Goal: Communication & Community: Answer question/provide support

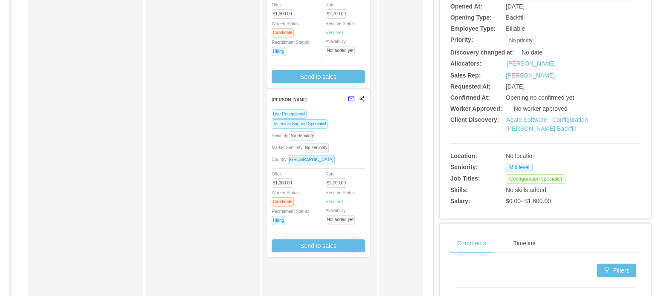
scroll to position [179, 0]
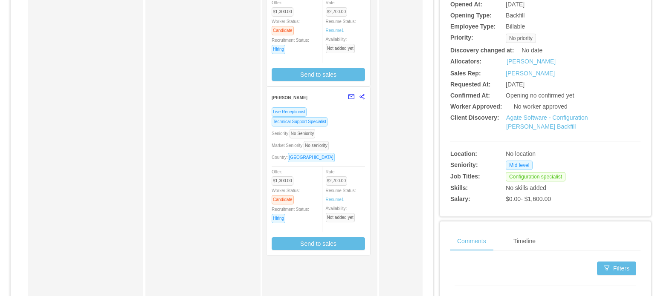
click at [358, 138] on div "Seniority: No Seniority" at bounding box center [318, 134] width 93 height 10
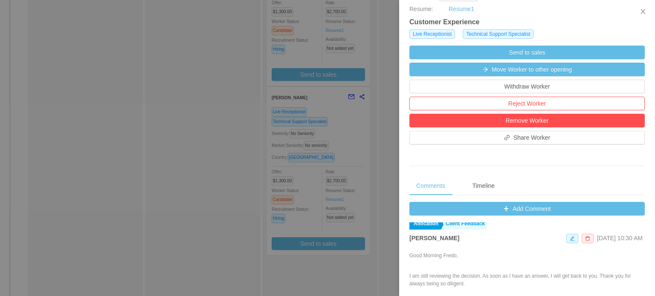
scroll to position [7, 0]
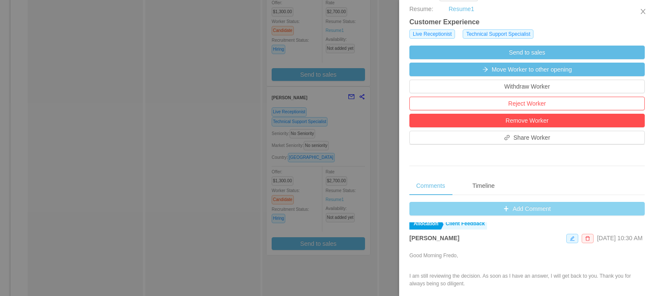
click at [511, 213] on button "Add Comment" at bounding box center [526, 209] width 235 height 14
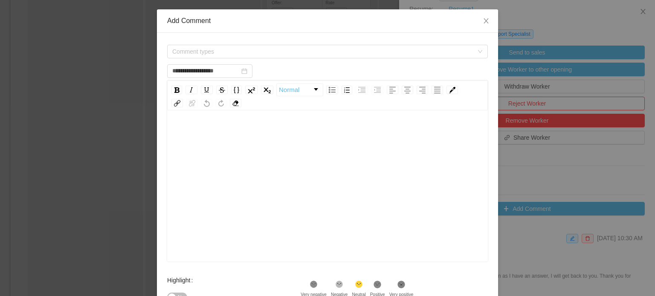
scroll to position [34, 0]
click at [464, 49] on span "Comment types" at bounding box center [322, 50] width 301 height 9
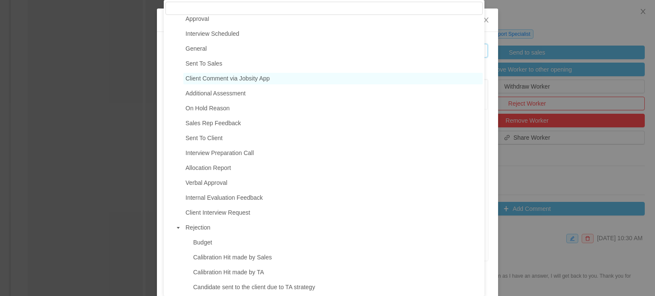
scroll to position [65, 0]
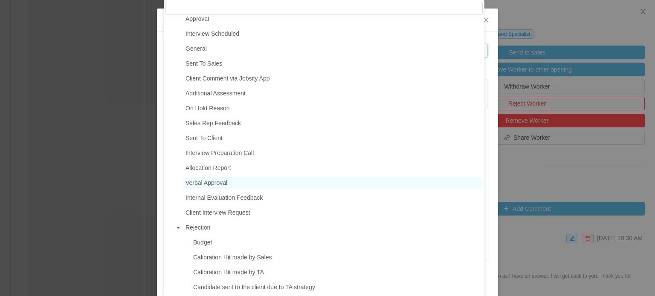
click at [213, 184] on span "Verbal Approval" at bounding box center [207, 183] width 42 height 7
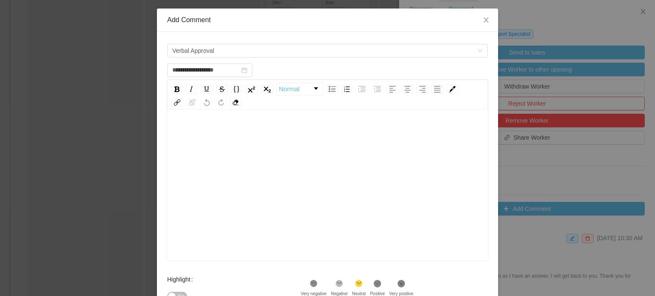
click at [186, 118] on div "rdw-wrapper" at bounding box center [327, 186] width 321 height 149
click at [178, 160] on div "**********" at bounding box center [328, 144] width 308 height 40
click at [177, 141] on div "**********" at bounding box center [328, 132] width 308 height 17
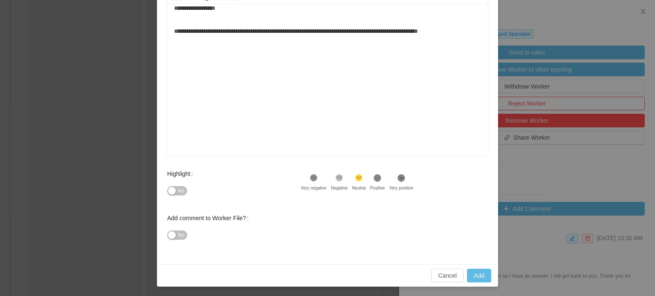
scroll to position [136, 0]
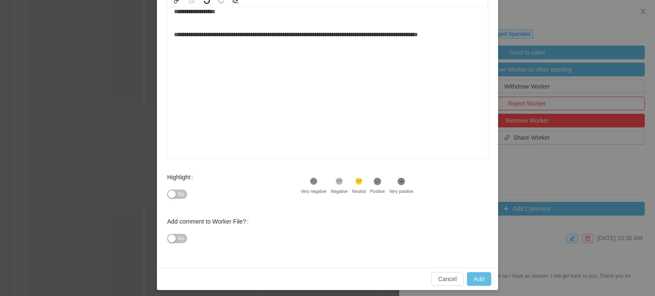
click at [374, 180] on icon at bounding box center [377, 181] width 7 height 7
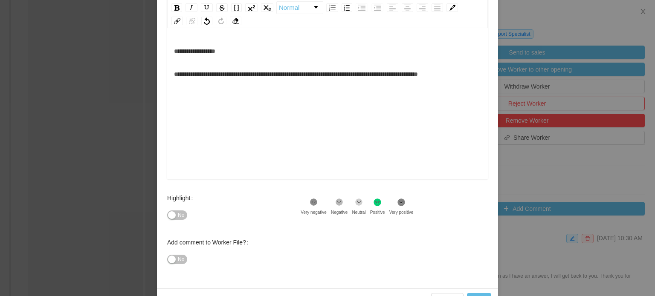
scroll to position [130, 0]
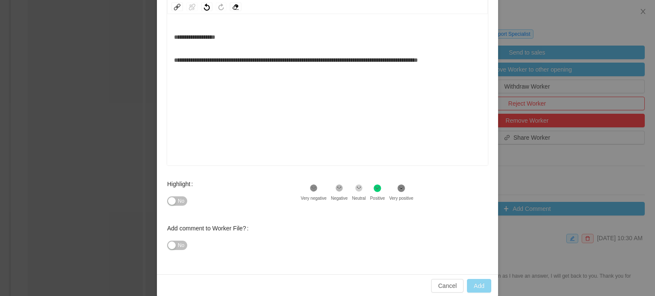
click at [481, 284] on button "Add" at bounding box center [479, 286] width 24 height 14
type input "**********"
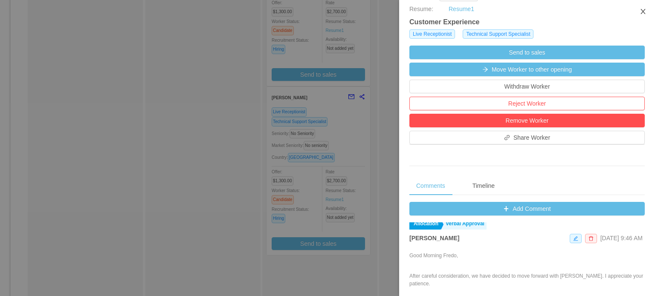
click at [643, 16] on button "Close" at bounding box center [643, 12] width 24 height 24
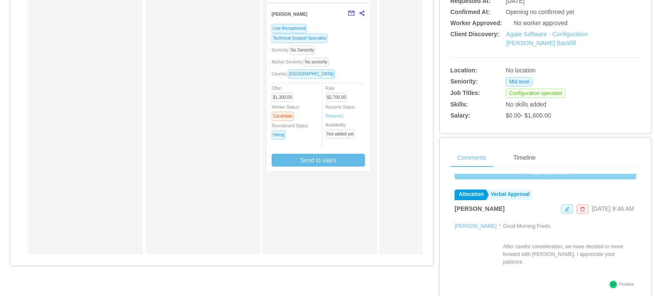
scroll to position [49, 0]
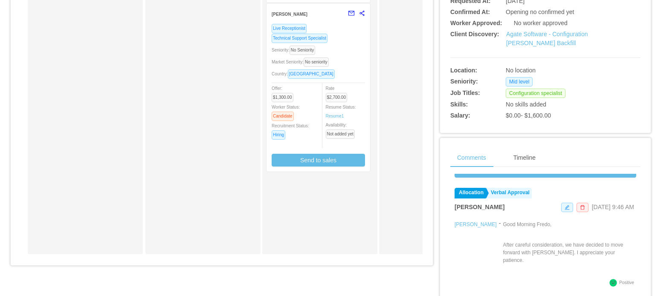
click at [511, 249] on p "After careful consideration, we have decided to move forward with Francisco Fig…" at bounding box center [570, 252] width 134 height 23
copy p "consideration"
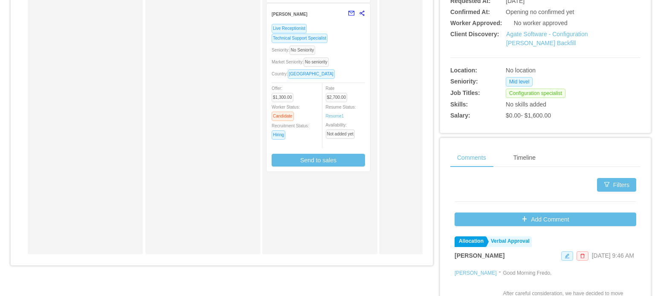
scroll to position [0, 0]
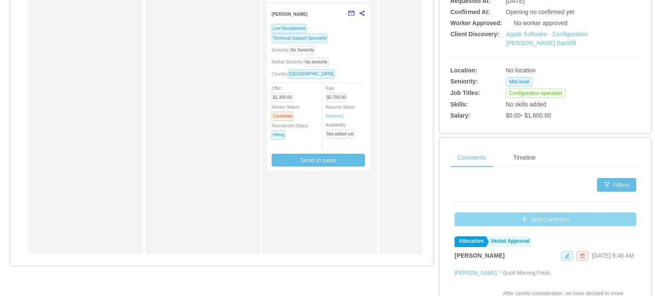
click at [525, 215] on button "Add Comment" at bounding box center [546, 220] width 182 height 14
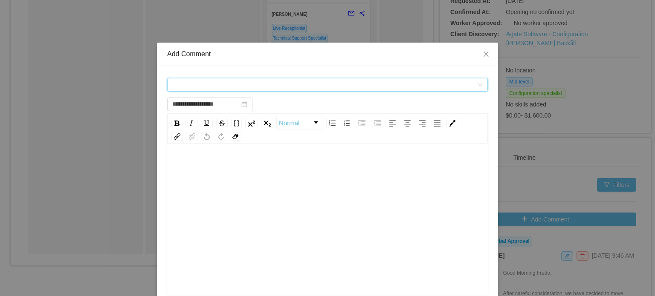
click at [301, 81] on div "Comment types" at bounding box center [324, 84] width 305 height 13
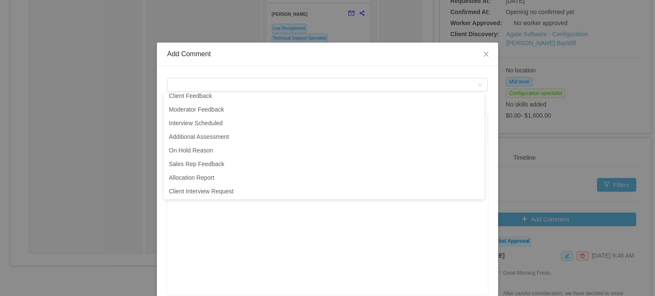
scroll to position [2, 0]
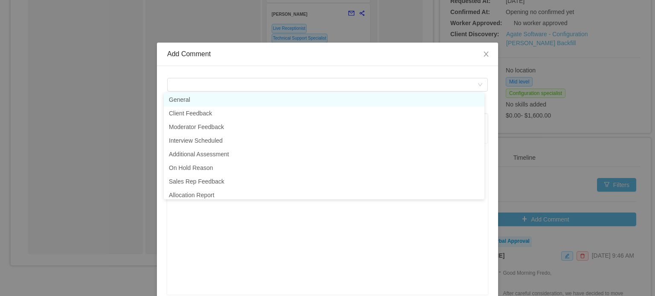
click at [212, 226] on div "rdw-editor" at bounding box center [328, 232] width 308 height 149
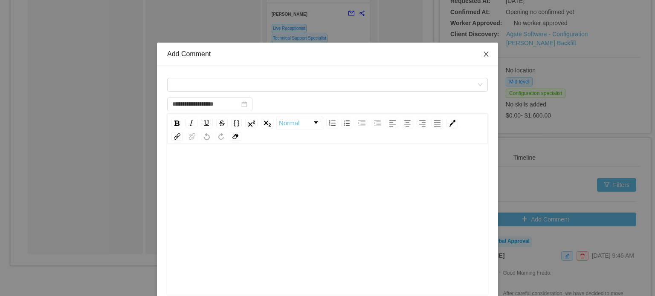
type input "**********"
click at [483, 52] on icon "icon: close" at bounding box center [486, 54] width 7 height 7
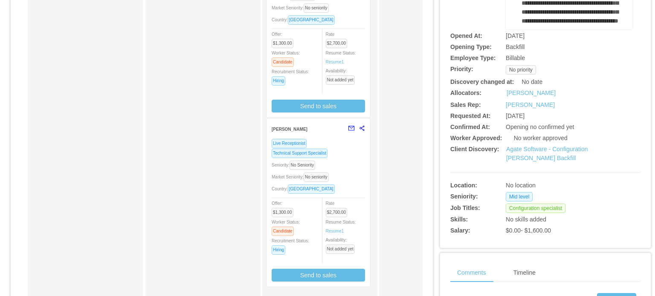
scroll to position [150, 0]
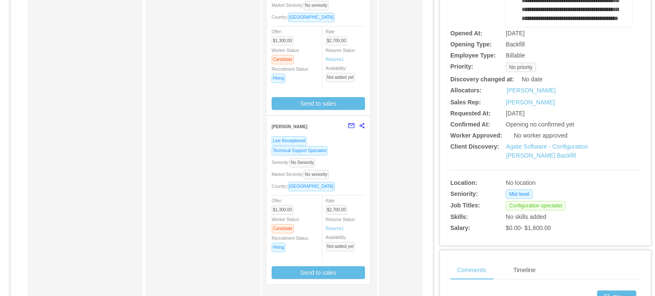
click at [345, 165] on div "Seniority: No Seniority" at bounding box center [318, 163] width 93 height 10
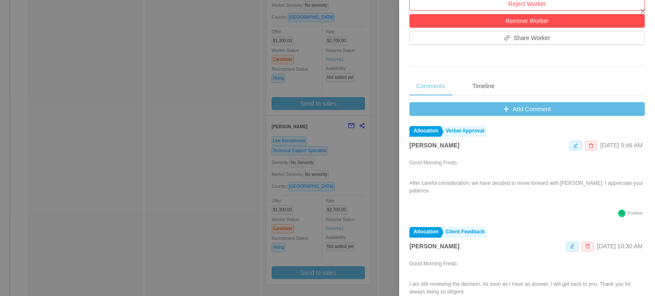
scroll to position [297, 0]
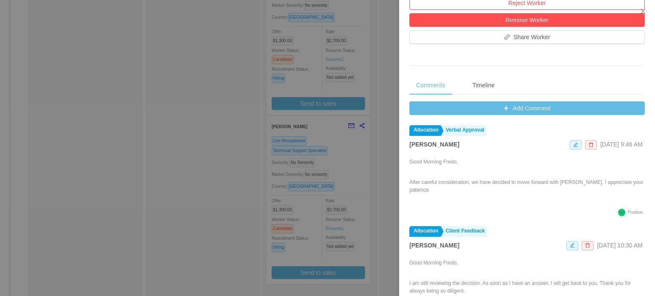
drag, startPoint x: 455, startPoint y: 192, endPoint x: 410, endPoint y: 166, distance: 51.8
click at [410, 166] on div "Good Morning Fredo, After careful consideration, we have decided to move forwar…" at bounding box center [526, 182] width 235 height 49
copy div "Good Morning Fredo, After careful consideration, we have decided to move forwar…"
click at [410, 166] on p "Good Morning Fredo," at bounding box center [526, 162] width 235 height 8
drag, startPoint x: 454, startPoint y: 189, endPoint x: 411, endPoint y: 162, distance: 51.2
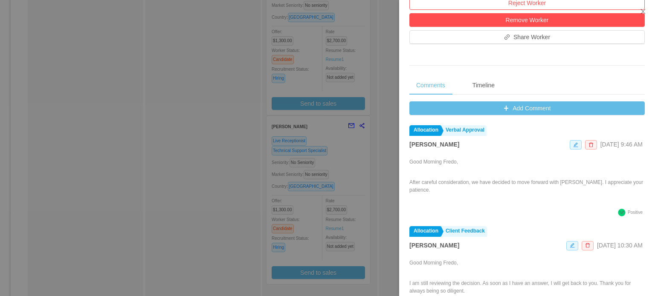
click at [411, 162] on div "Good Morning Fredo, After careful consideration, we have decided to move forwar…" at bounding box center [526, 182] width 235 height 49
copy div "Good Morning Fredo, After careful consideration, we have decided to move forwar…"
click at [446, 177] on div "Good Morning Fredo, After careful consideration, we have decided to move forwar…" at bounding box center [526, 182] width 235 height 49
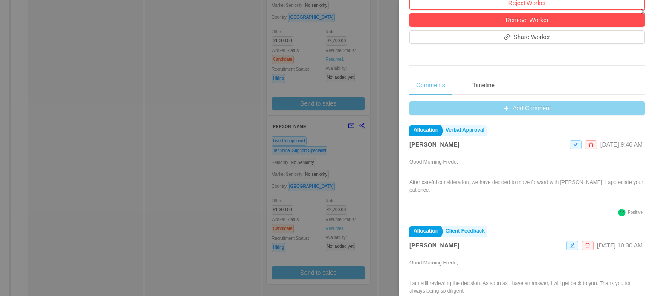
click at [527, 111] on button "Add Comment" at bounding box center [526, 109] width 235 height 14
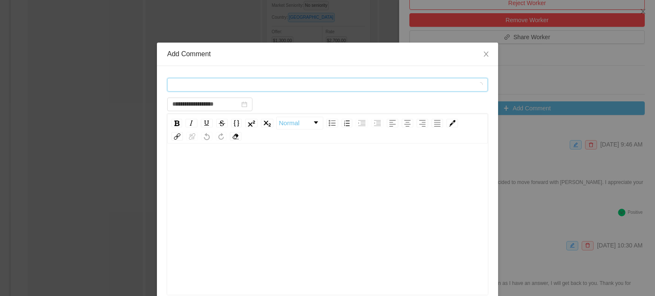
click at [407, 83] on div "Comment types" at bounding box center [324, 84] width 305 height 13
click at [265, 84] on span "Comment types" at bounding box center [322, 85] width 301 height 9
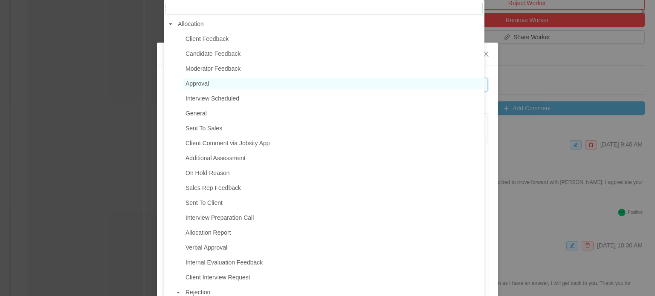
click at [231, 81] on span "Approval" at bounding box center [332, 84] width 299 height 12
type input "**********"
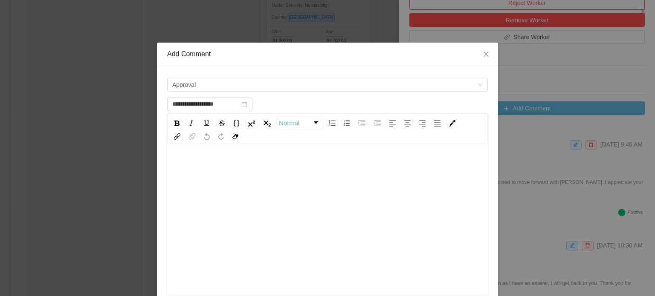
click at [183, 172] on div "rdw-editor" at bounding box center [328, 166] width 308 height 17
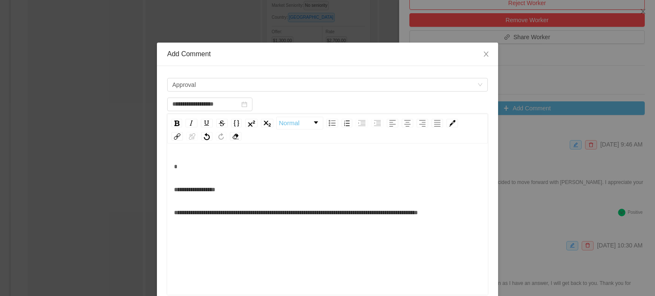
click at [174, 188] on span "**********" at bounding box center [194, 190] width 41 height 6
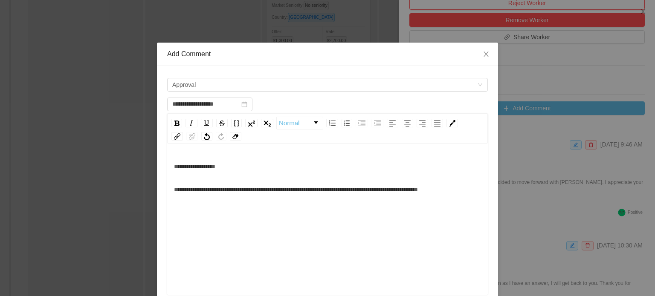
click at [174, 212] on div "**********" at bounding box center [328, 232] width 308 height 149
click at [184, 213] on div "**********" at bounding box center [328, 232] width 308 height 149
click at [418, 192] on span "**********" at bounding box center [296, 190] width 244 height 6
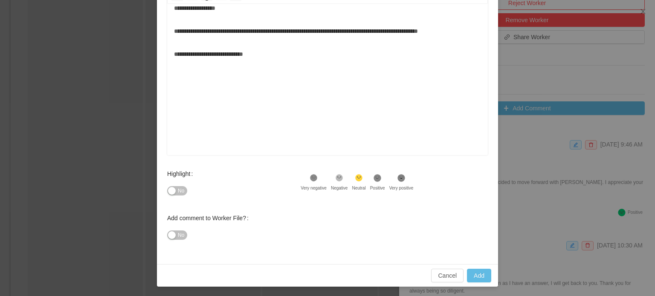
scroll to position [138, 0]
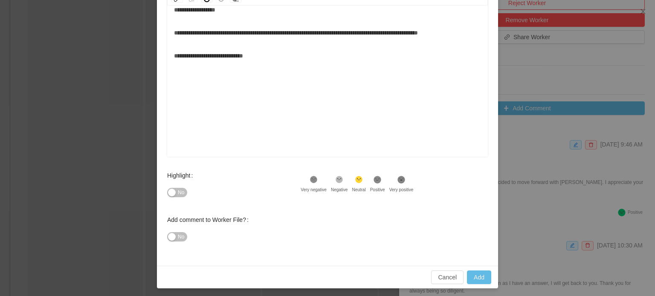
click at [374, 180] on icon at bounding box center [377, 179] width 7 height 7
click at [476, 276] on button "Add" at bounding box center [479, 278] width 24 height 14
type input "**********"
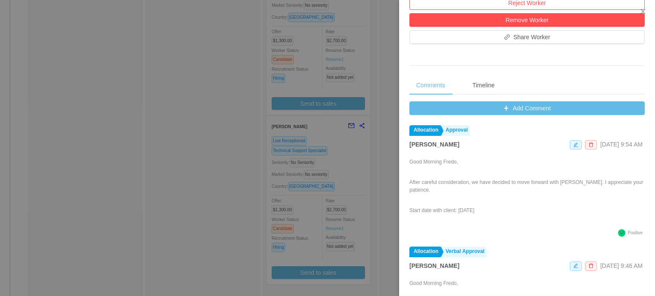
scroll to position [0, 0]
